Goal: Check status: Check status

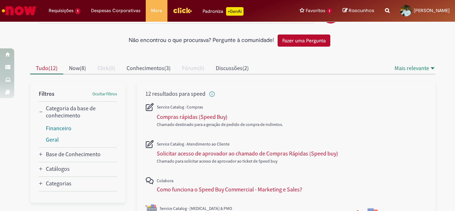
scroll to position [71, 0]
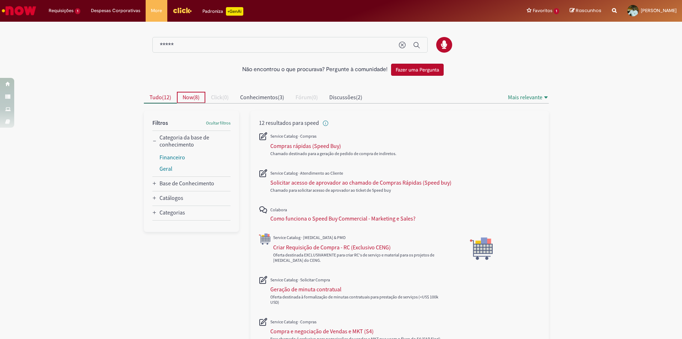
click at [184, 99] on span "Now" at bounding box center [188, 96] width 11 height 7
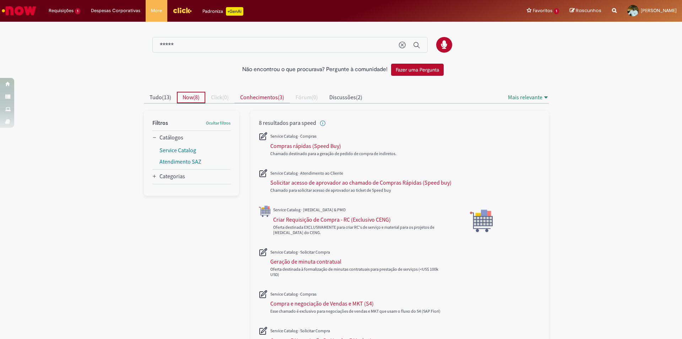
click at [279, 101] on button "Conhecimentos ( 3 )" at bounding box center [262, 97] width 55 height 11
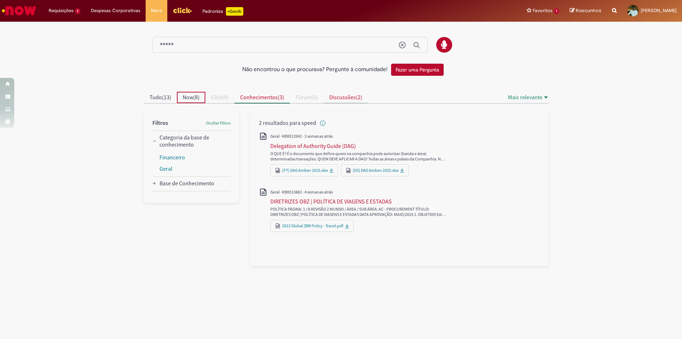
click at [356, 99] on span "Discussões" at bounding box center [342, 96] width 27 height 7
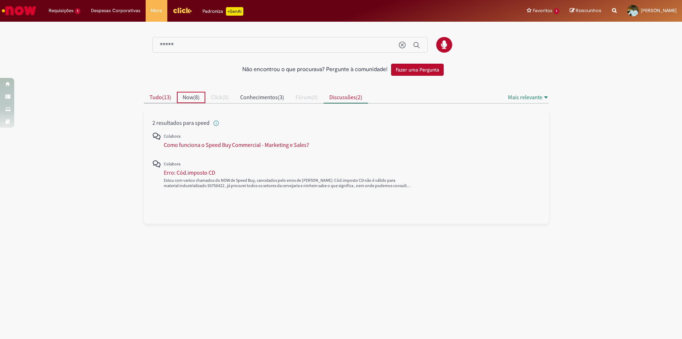
click at [171, 94] on span "Tudo ( 13 )" at bounding box center [161, 96] width 22 height 7
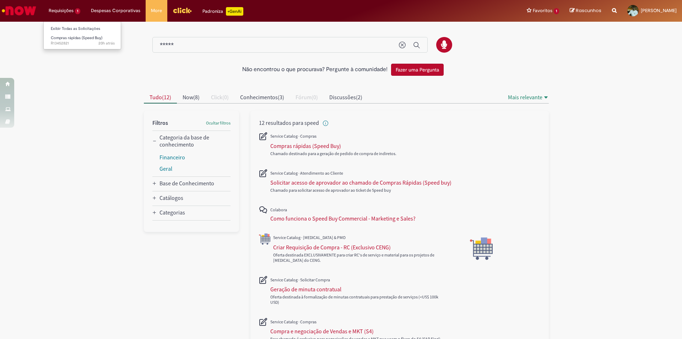
click at [72, 7] on li "Requisições 1 Exibir Todas as Solicitações Compras rápidas (Speed Buy) 20h atrá…" at bounding box center [64, 10] width 42 height 21
click at [68, 26] on link "Exibir Todas as Solicitações" at bounding box center [83, 29] width 78 height 8
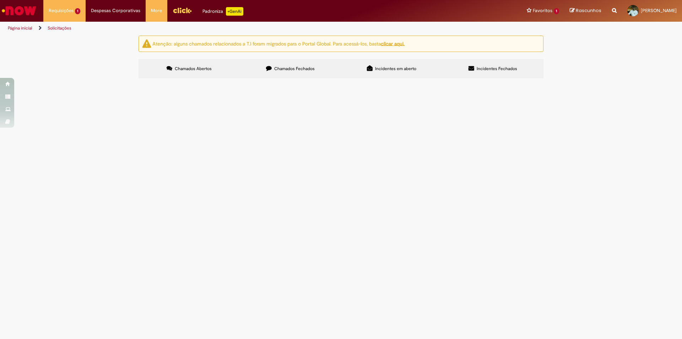
drag, startPoint x: 583, startPoint y: 12, endPoint x: 574, endPoint y: 26, distance: 15.7
click at [612, 12] on icon "Search from all sources" at bounding box center [614, 6] width 5 height 13
click at [584, 11] on input "text" at bounding box center [600, 11] width 33 height 12
paste input "*********"
type input "*********"
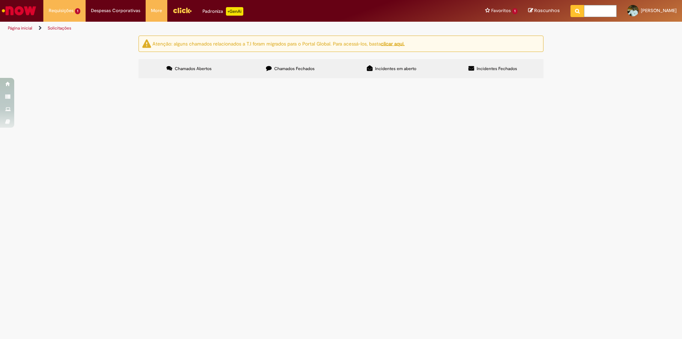
click at [0, 0] on input "Pesquisar" at bounding box center [0, 0] width 0 height 0
paste input "*********"
type input "*********"
click at [306, 73] on label "Chamados Fechados" at bounding box center [290, 68] width 101 height 19
click at [0, 0] on input "Pesquisar" at bounding box center [0, 0] width 0 height 0
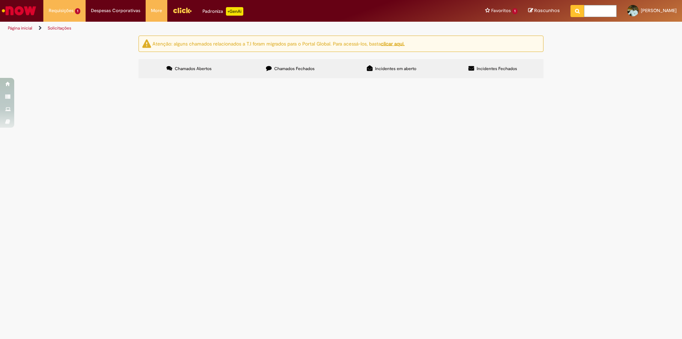
paste input "*********"
type input "*********"
click at [379, 76] on label "Incidentes em aberto" at bounding box center [391, 68] width 101 height 19
click at [274, 76] on label "Chamados Fechados" at bounding box center [290, 68] width 101 height 19
drag, startPoint x: 444, startPoint y: 88, endPoint x: 440, endPoint y: 92, distance: 6.1
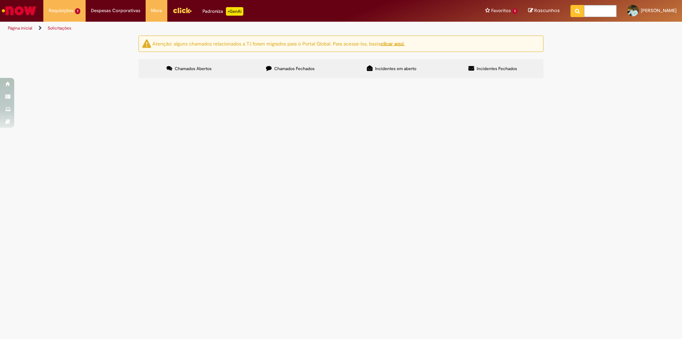
click at [0, 0] on button at bounding box center [0, 0] width 0 height 0
drag, startPoint x: 440, startPoint y: 92, endPoint x: 448, endPoint y: 66, distance: 27.3
click at [448, 59] on div "Chamados Abertos Chamados Fechados Incidentes em aberto Incidentes Fechados Ite…" at bounding box center [341, 59] width 405 height 0
drag, startPoint x: 305, startPoint y: 71, endPoint x: 302, endPoint y: 77, distance: 6.7
click at [304, 72] on label "Chamados Fechados" at bounding box center [290, 68] width 101 height 19
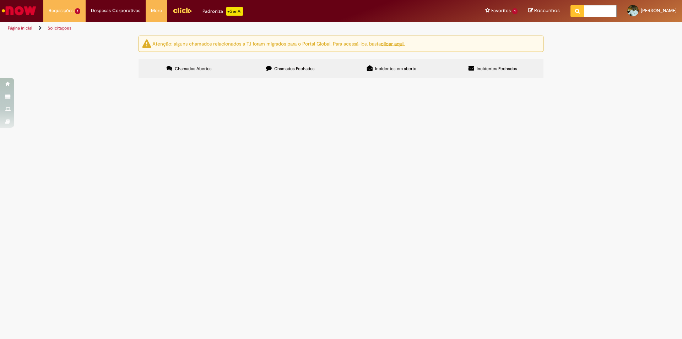
click at [294, 71] on label "Chamados Fechados" at bounding box center [290, 68] width 101 height 19
click at [231, 74] on label "Chamados Abertos" at bounding box center [189, 68] width 101 height 19
click at [267, 71] on label "Chamados Fechados" at bounding box center [290, 68] width 101 height 19
click at [202, 61] on label "Chamados Abertos" at bounding box center [189, 68] width 101 height 19
click at [0, 0] on div "Itens solicitados Exportar como PDF Exportar como Excel Exportar como CSV Itens…" at bounding box center [0, 0] width 0 height 0
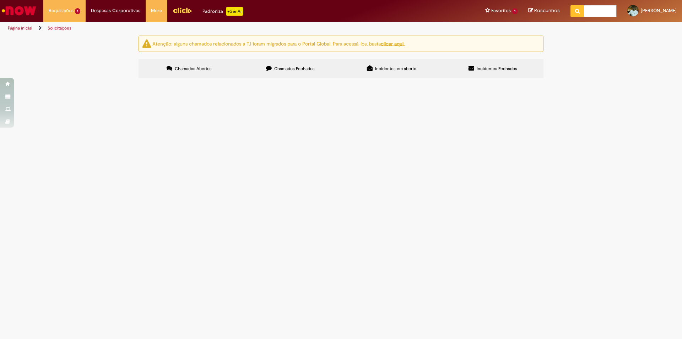
click at [0, 0] on input "*********" at bounding box center [0, 0] width 0 height 0
click at [0, 0] on button "Pesquisar" at bounding box center [0, 0] width 0 height 0
click at [302, 63] on label "Chamados Fechados" at bounding box center [290, 68] width 101 height 19
click at [0, 0] on button at bounding box center [0, 0] width 0 height 0
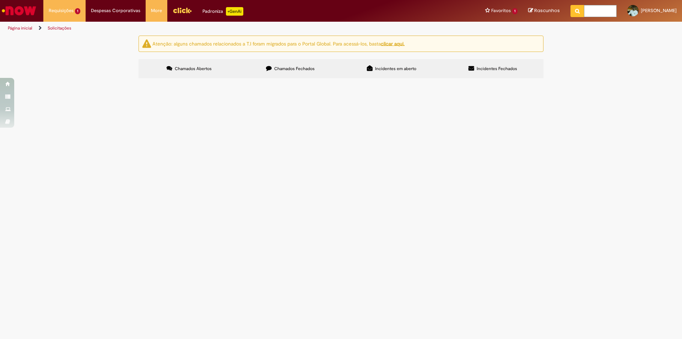
click at [0, 0] on input "*********" at bounding box center [0, 0] width 0 height 0
click at [0, 0] on span "Compra E Negociação De Vendas E Marketing" at bounding box center [0, 0] width 0 height 0
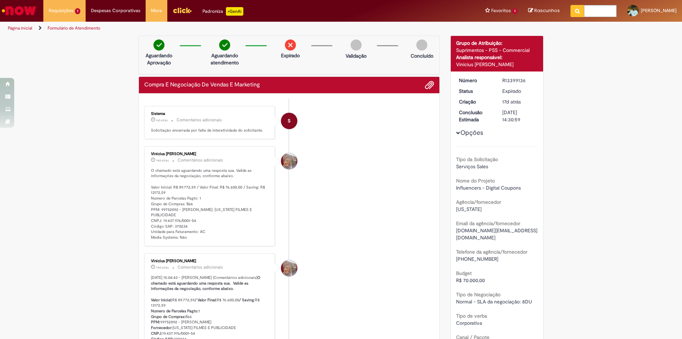
drag, startPoint x: 287, startPoint y: 54, endPoint x: 287, endPoint y: 50, distance: 4.3
click at [287, 52] on p "Expirado" at bounding box center [290, 55] width 19 height 7
click at [286, 44] on img at bounding box center [290, 44] width 11 height 11
click at [509, 103] on span "17d atrás" at bounding box center [511, 101] width 18 height 6
click at [502, 105] on time "17d atrás 17 dias atrás" at bounding box center [511, 101] width 18 height 6
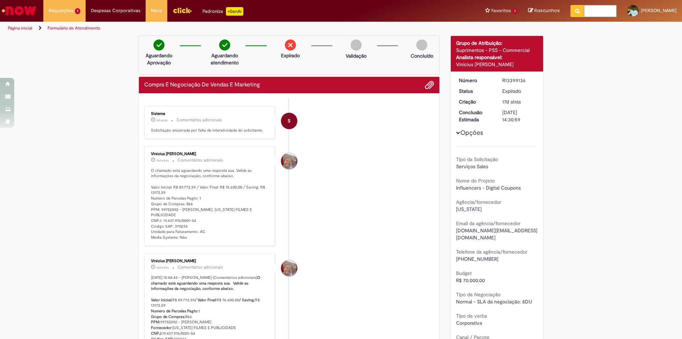
click at [285, 152] on div "Histórico de tíquete" at bounding box center [289, 224] width 18 height 145
